Goal: Task Accomplishment & Management: Use online tool/utility

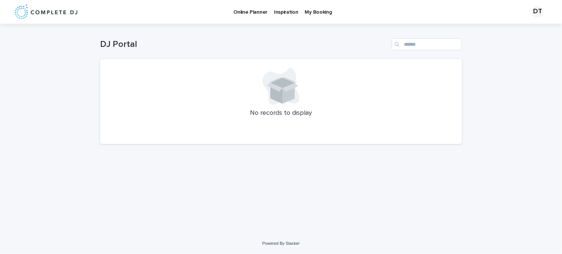
click at [254, 14] on p "Online Planner" at bounding box center [251, 8] width 34 height 16
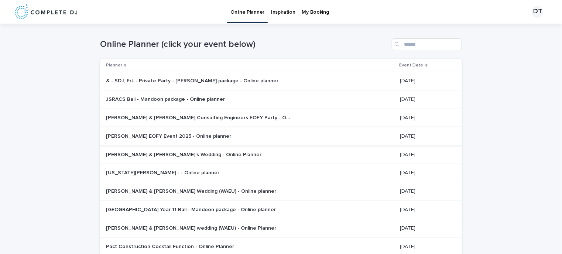
scroll to position [85, 0]
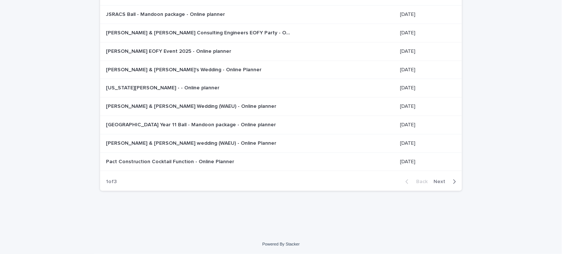
click at [439, 179] on span "Next" at bounding box center [442, 181] width 16 height 5
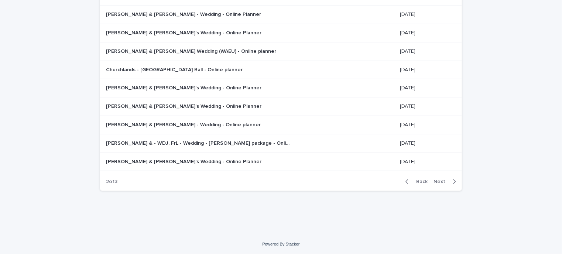
click at [185, 90] on p "[PERSON_NAME] & [PERSON_NAME]'s Wedding - Online Planner" at bounding box center [184, 88] width 157 height 8
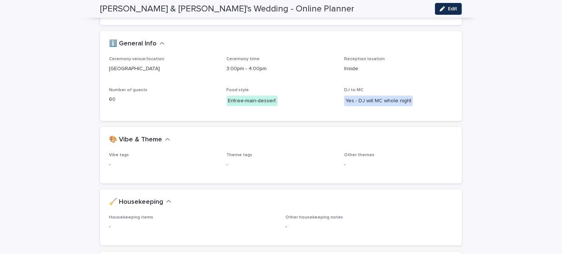
scroll to position [101, 0]
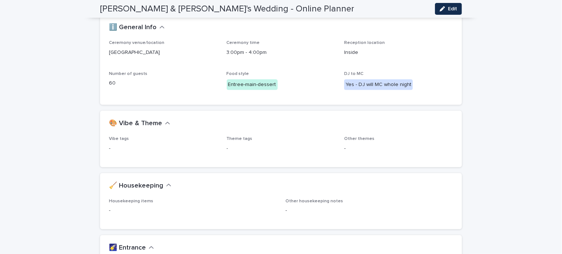
drag, startPoint x: 485, startPoint y: 122, endPoint x: 515, endPoint y: 126, distance: 29.8
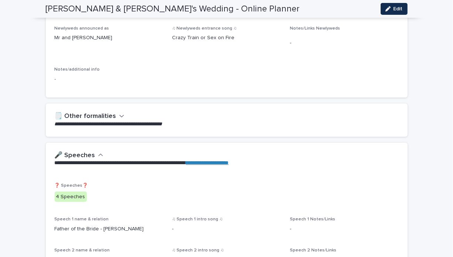
scroll to position [421, 0]
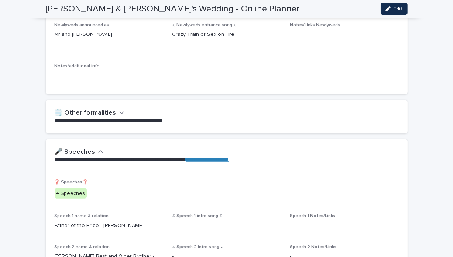
click at [120, 112] on icon "button" at bounding box center [121, 113] width 4 height 3
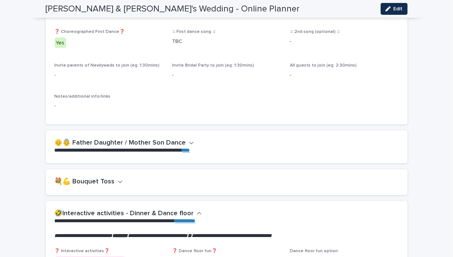
scroll to position [990, 0]
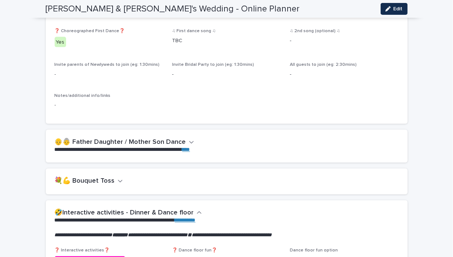
click at [189, 139] on icon "button" at bounding box center [191, 142] width 5 height 7
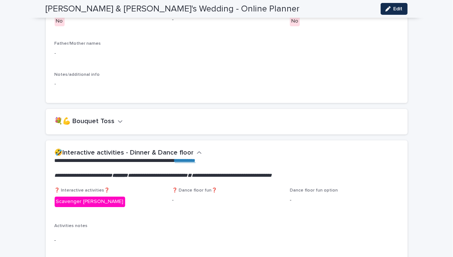
scroll to position [1149, 0]
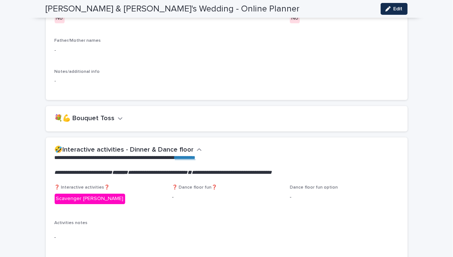
click at [118, 115] on icon "button" at bounding box center [120, 118] width 5 height 7
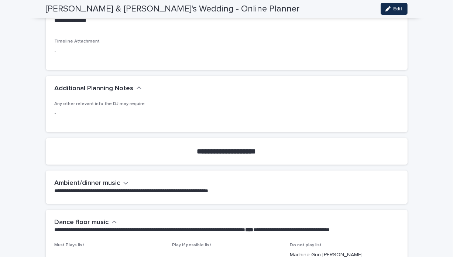
scroll to position [1694, 0]
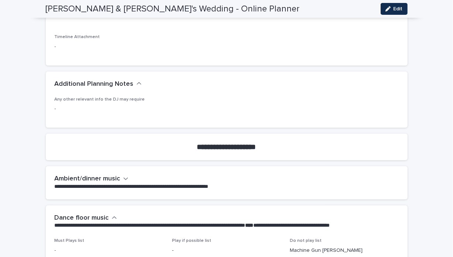
click at [123, 175] on icon "button" at bounding box center [125, 178] width 5 height 7
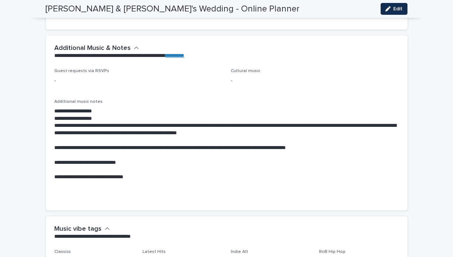
scroll to position [2214, 0]
